Goal: Task Accomplishment & Management: Use online tool/utility

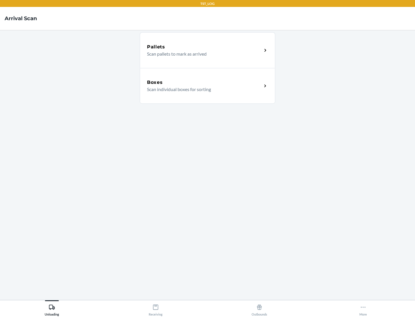
click at [204, 82] on div "Boxes" at bounding box center [204, 82] width 115 height 7
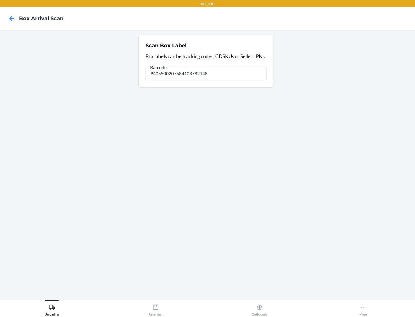
type input "9405500207584108782148"
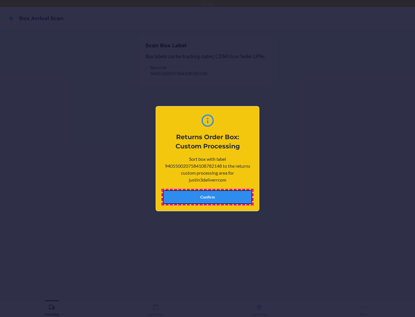
click at [208, 197] on button "Confirm" at bounding box center [207, 197] width 89 height 14
